Goal: Information Seeking & Learning: Understand process/instructions

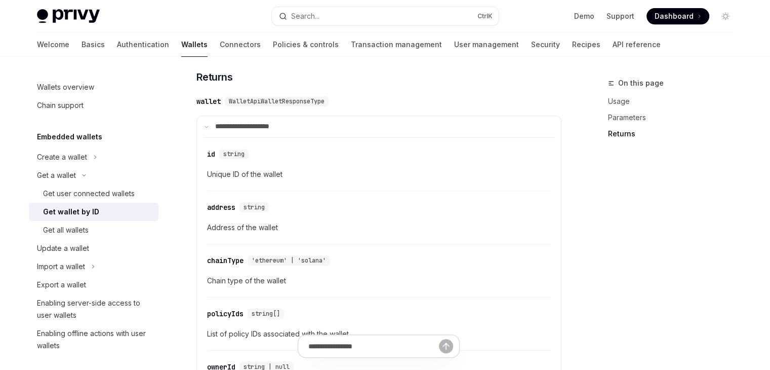
scroll to position [456, 0]
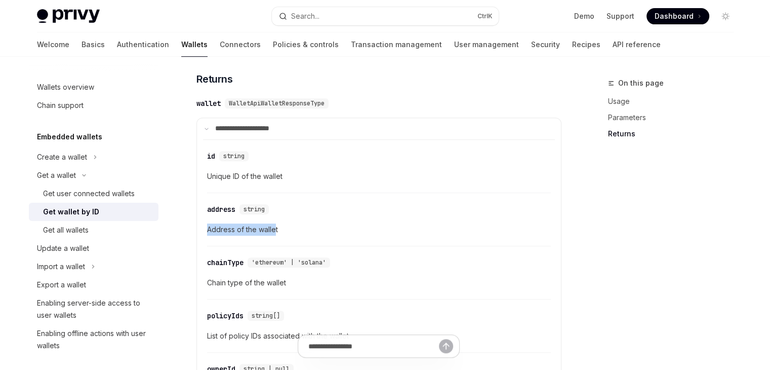
drag, startPoint x: 205, startPoint y: 229, endPoint x: 276, endPoint y: 229, distance: 70.9
click at [276, 229] on div "​ id string Unique ID of the wallet ​ address string Address of the wallet ​ ch…" at bounding box center [379, 325] width 352 height 373
click at [210, 156] on div "id" at bounding box center [211, 156] width 8 height 10
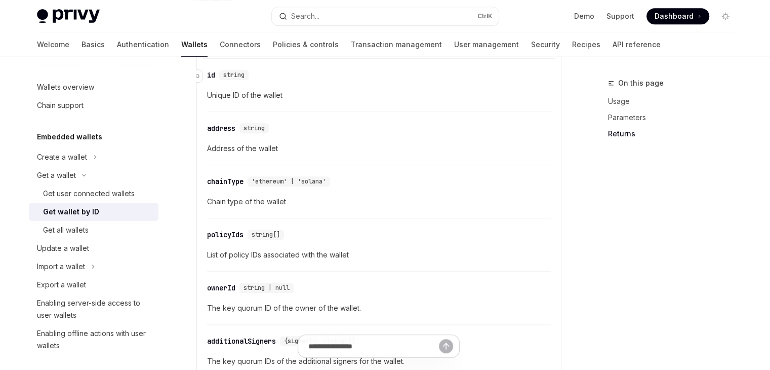
scroll to position [537, 0]
click at [215, 70] on div "​ id string" at bounding box center [230, 75] width 46 height 10
click at [207, 74] on div "id" at bounding box center [211, 75] width 8 height 10
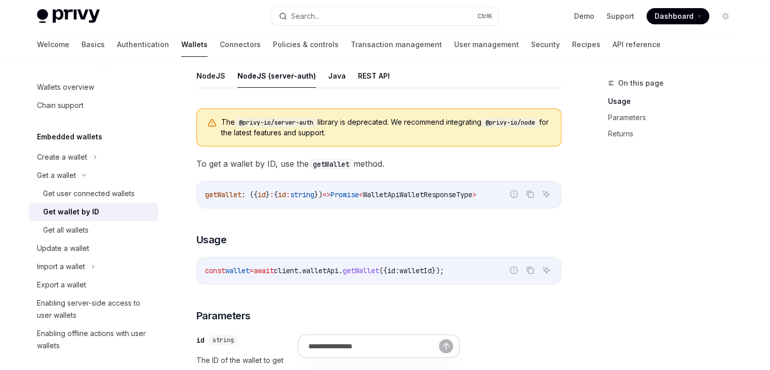
scroll to position [122, 0]
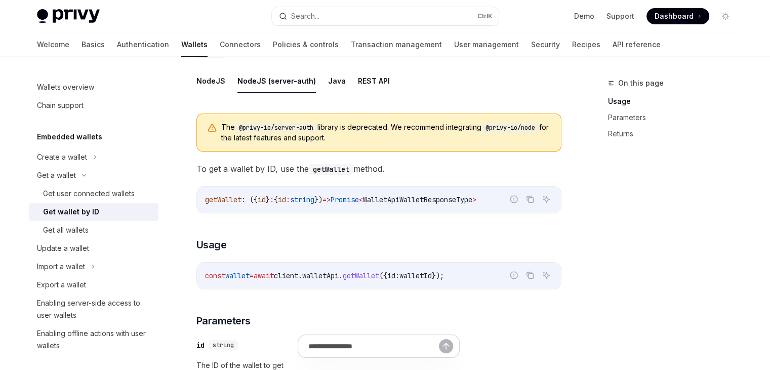
drag, startPoint x: 294, startPoint y: 275, endPoint x: 318, endPoint y: 277, distance: 23.9
click at [298, 277] on span "client" at bounding box center [286, 275] width 24 height 9
copy span "client"
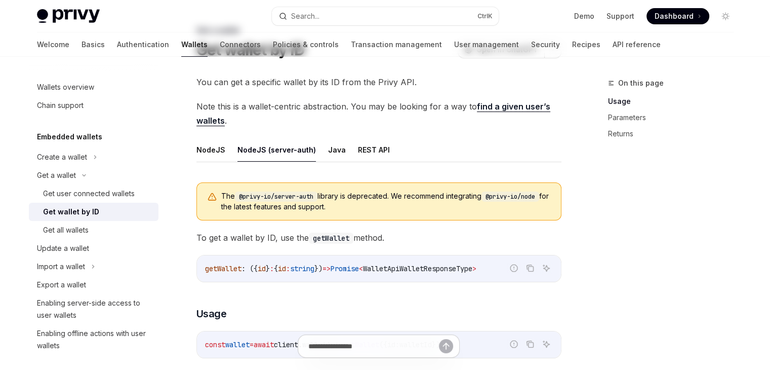
scroll to position [20, 0]
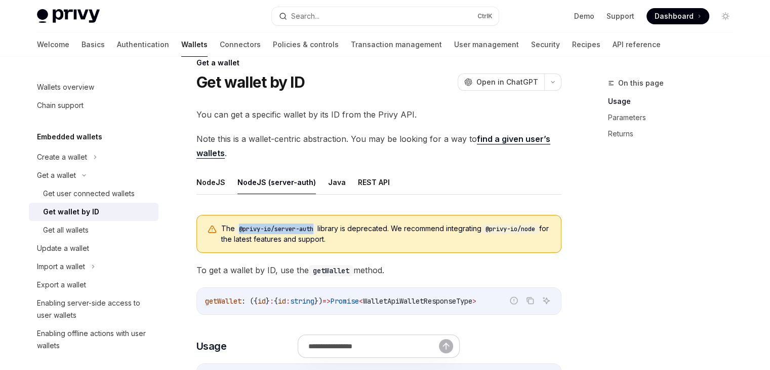
drag, startPoint x: 240, startPoint y: 225, endPoint x: 319, endPoint y: 223, distance: 78.5
click at [318, 224] on code "@privy-io/server-auth" at bounding box center [276, 229] width 83 height 10
copy code "@privy-io/server-auth"
drag, startPoint x: 494, startPoint y: 229, endPoint x: 547, endPoint y: 227, distance: 52.7
click at [539, 227] on code "@privy-io/node" at bounding box center [511, 229] width 58 height 10
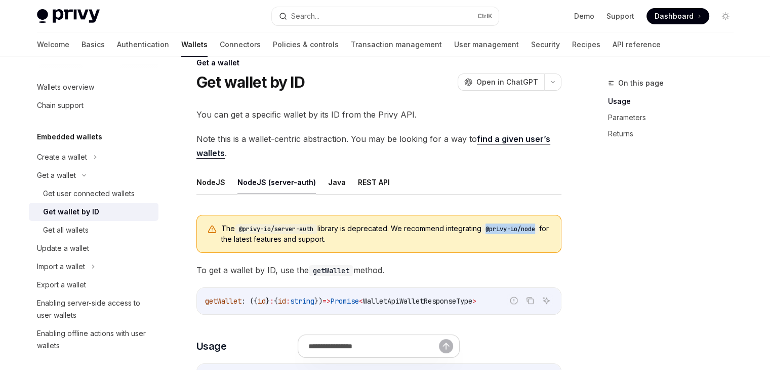
copy code "@privy-io/node"
click at [365, 183] on button "REST API" at bounding box center [374, 182] width 32 height 24
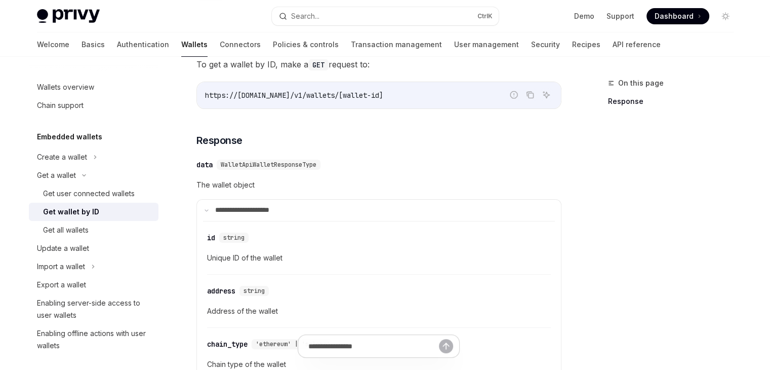
scroll to position [71, 0]
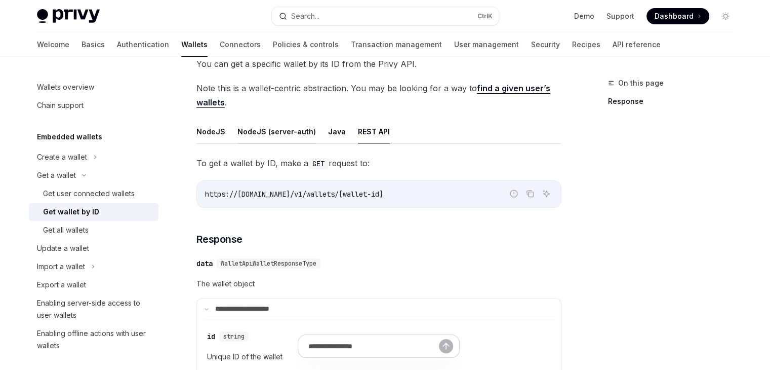
click at [286, 129] on button "NodeJS (server-auth)" at bounding box center [277, 132] width 79 height 24
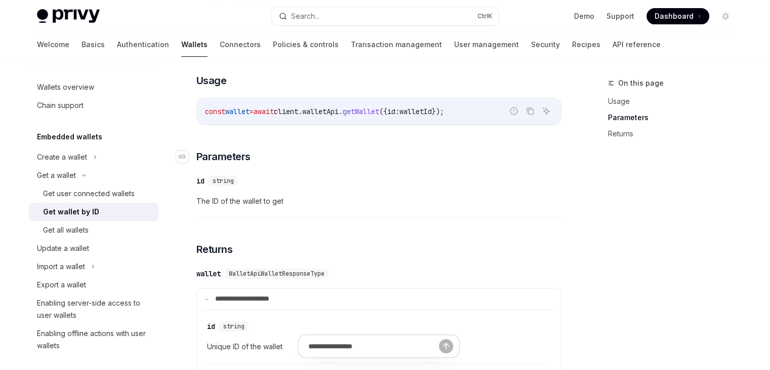
scroll to position [375, 0]
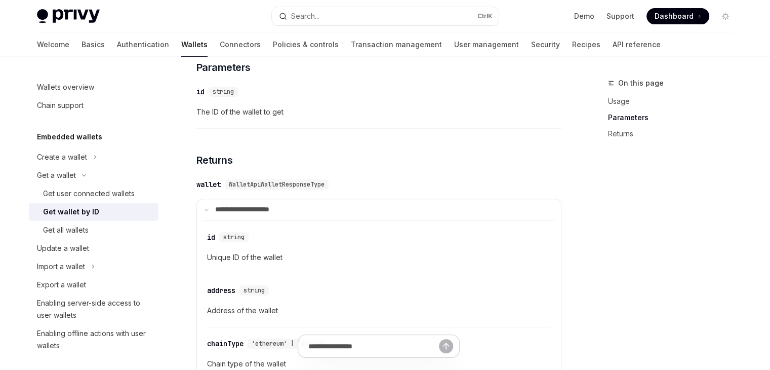
click at [221, 107] on span "The ID of the wallet to get" at bounding box center [379, 112] width 365 height 12
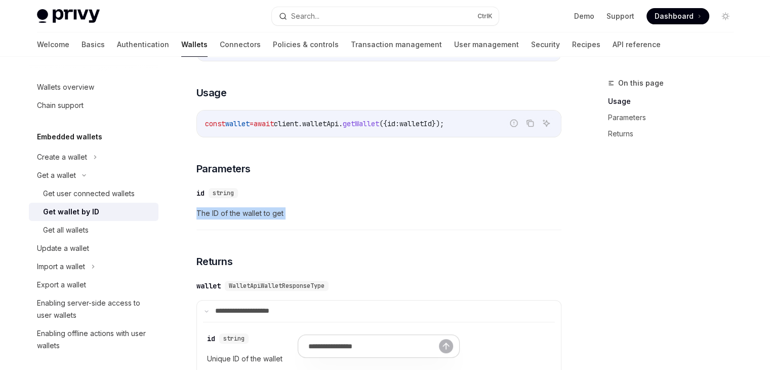
click at [620, 106] on link "Usage" at bounding box center [675, 101] width 134 height 16
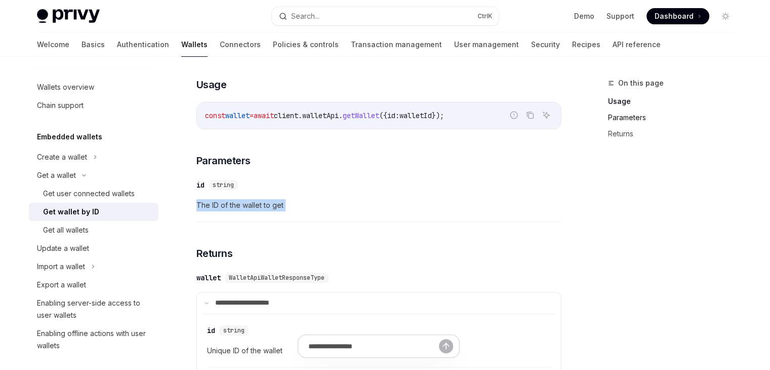
click at [630, 121] on link "Parameters" at bounding box center [675, 117] width 134 height 16
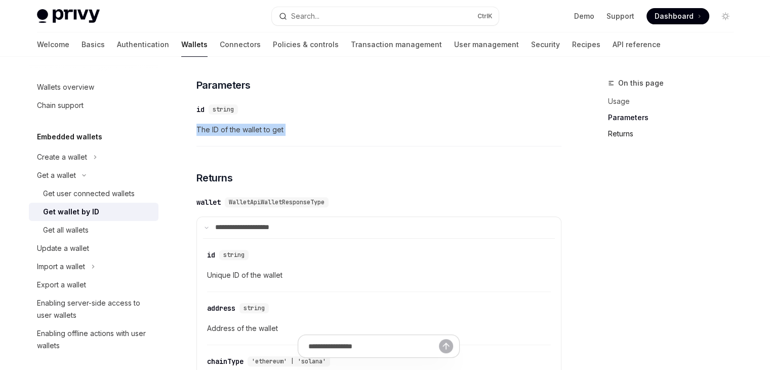
click at [630, 136] on link "Returns" at bounding box center [675, 134] width 134 height 16
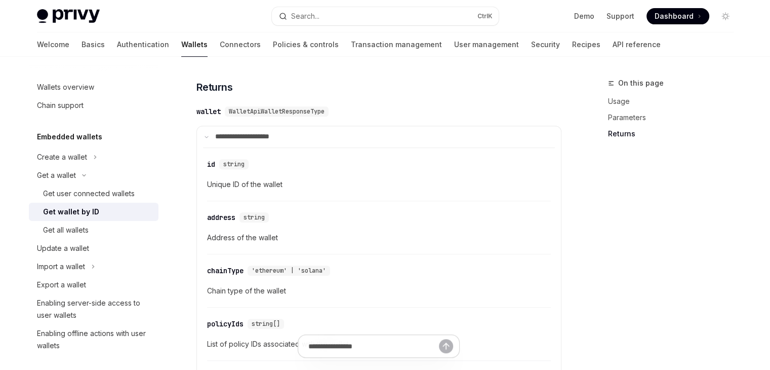
scroll to position [450, 0]
click at [242, 138] on summary "**********" at bounding box center [379, 134] width 364 height 21
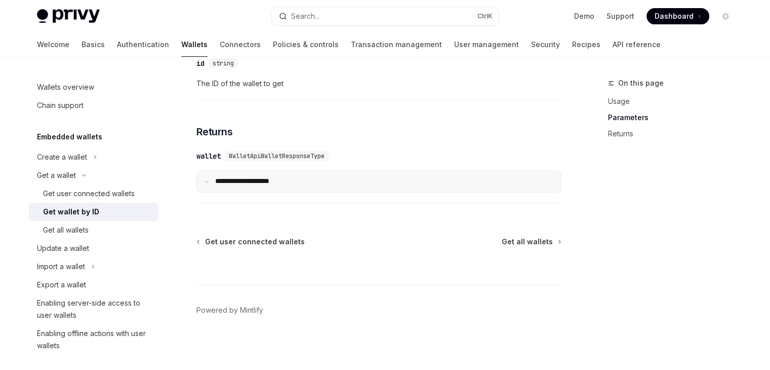
click at [233, 185] on summary "**********" at bounding box center [379, 181] width 364 height 21
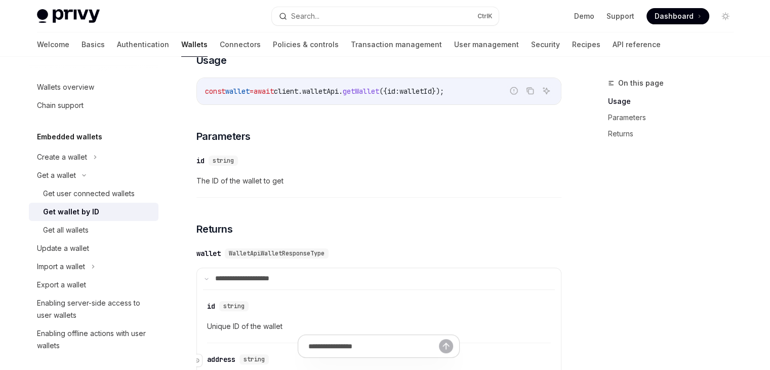
scroll to position [298, 0]
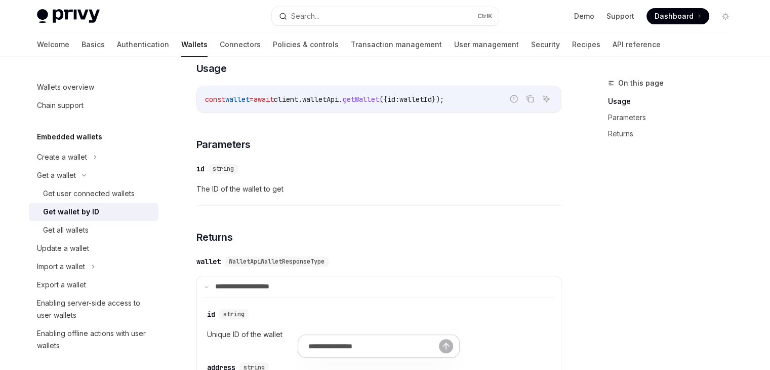
click at [432, 98] on span "walletId" at bounding box center [416, 99] width 32 height 9
click at [346, 91] on div "const wallet = await client . walletApi . getWallet ({ id: walletId });" at bounding box center [379, 99] width 364 height 26
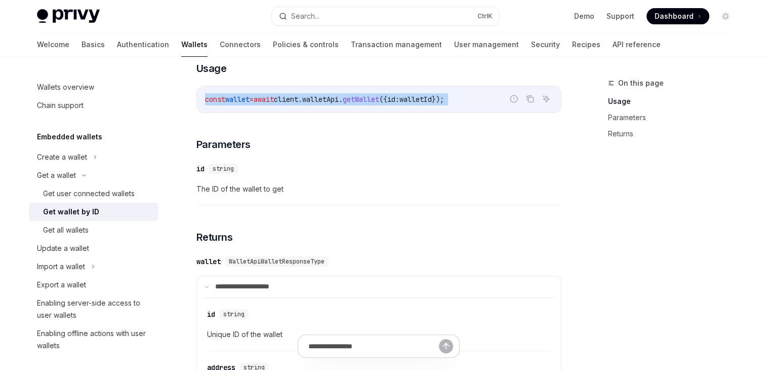
click at [346, 91] on div "const wallet = await client . walletApi . getWallet ({ id: walletId });" at bounding box center [379, 99] width 364 height 26
copy code "const wallet = await client . walletApi . getWallet ({ id: walletId });"
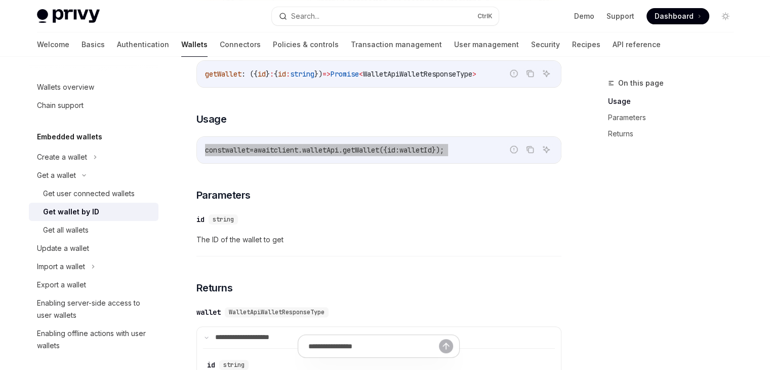
scroll to position [197, 0]
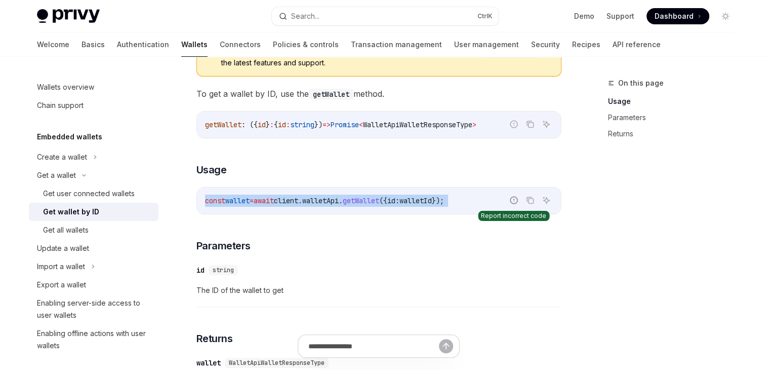
click at [512, 200] on icon "Report incorrect code" at bounding box center [514, 200] width 8 height 8
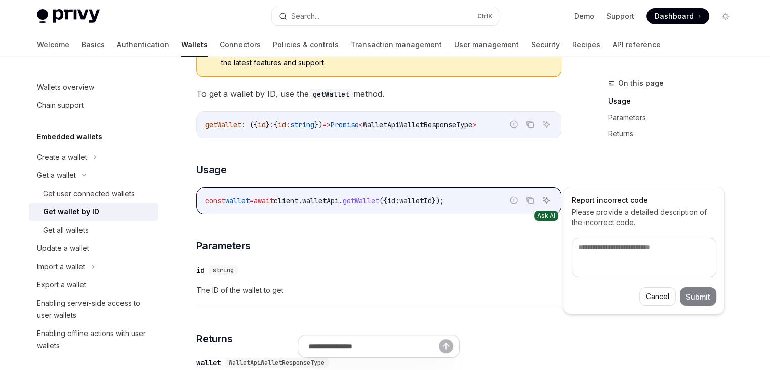
click at [545, 199] on icon "Ask AI" at bounding box center [546, 200] width 8 height 8
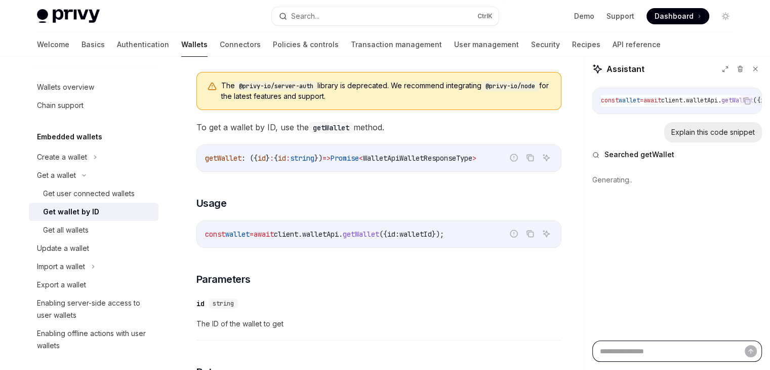
scroll to position [146, 0]
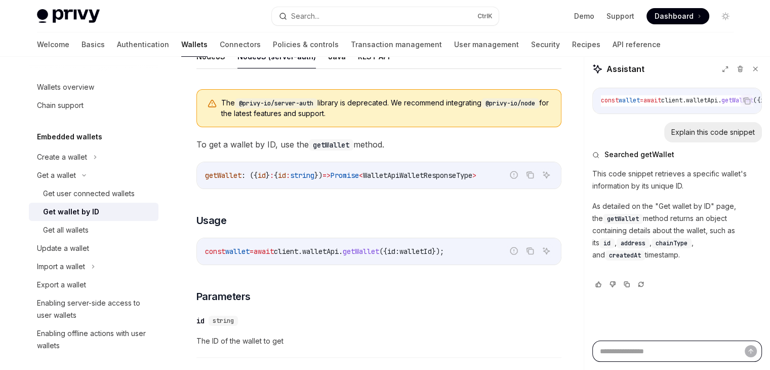
type textarea "*"
